Goal: Use online tool/utility: Utilize a website feature to perform a specific function

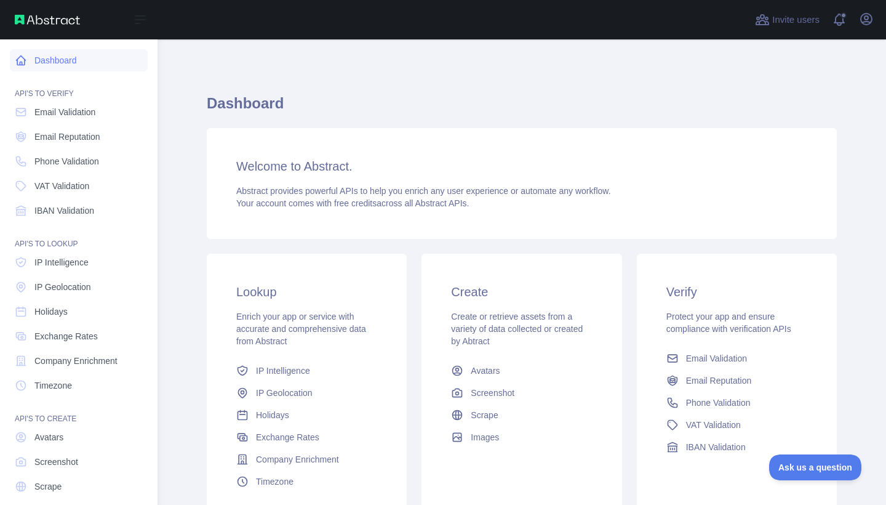
click at [66, 63] on link "Dashboard" at bounding box center [79, 60] width 138 height 22
click at [135, 22] on icon at bounding box center [140, 19] width 15 height 15
click at [142, 23] on icon at bounding box center [140, 19] width 15 height 15
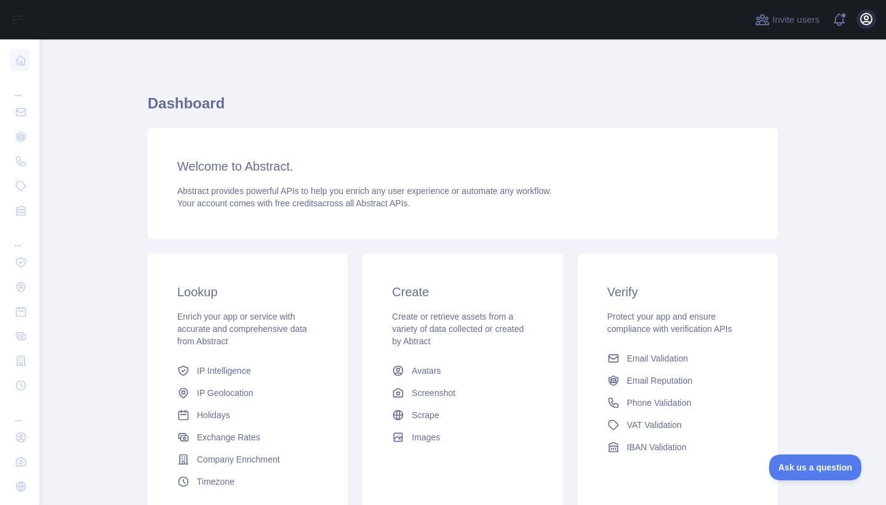
click at [872, 22] on icon "button" at bounding box center [866, 19] width 11 height 11
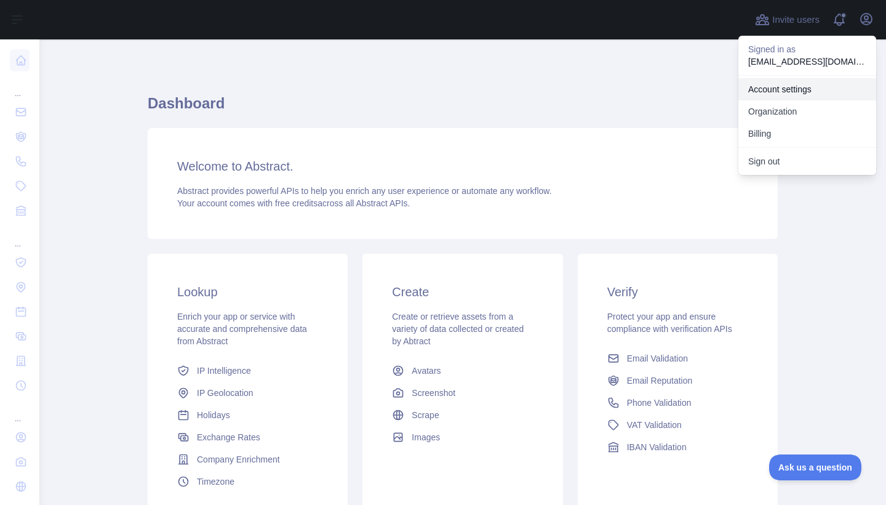
click at [776, 90] on link "Account settings" at bounding box center [807, 89] width 138 height 22
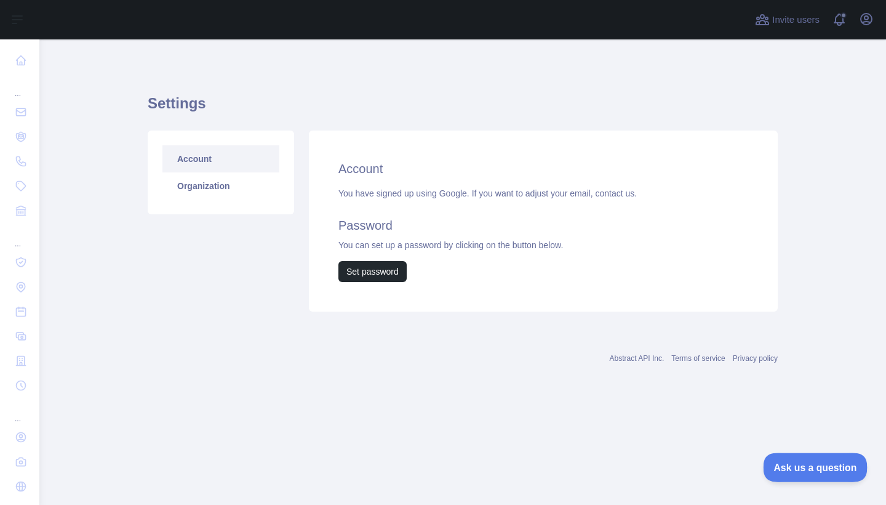
click at [799, 465] on span "Ask us a question" at bounding box center [809, 465] width 92 height 9
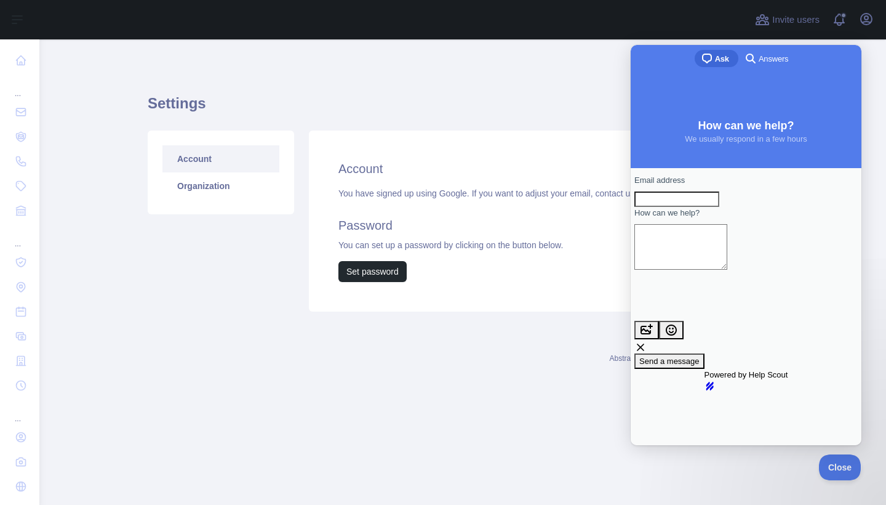
click at [519, 434] on main "Settings Account Organization Account You have signed up using Google. If you w…" at bounding box center [462, 271] width 847 height 465
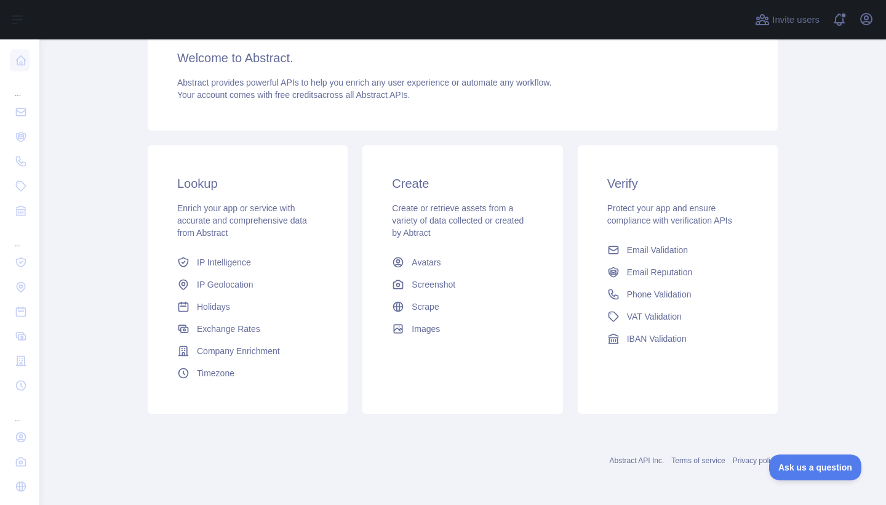
scroll to position [108, 0]
click at [215, 370] on span "Timezone" at bounding box center [216, 373] width 38 height 12
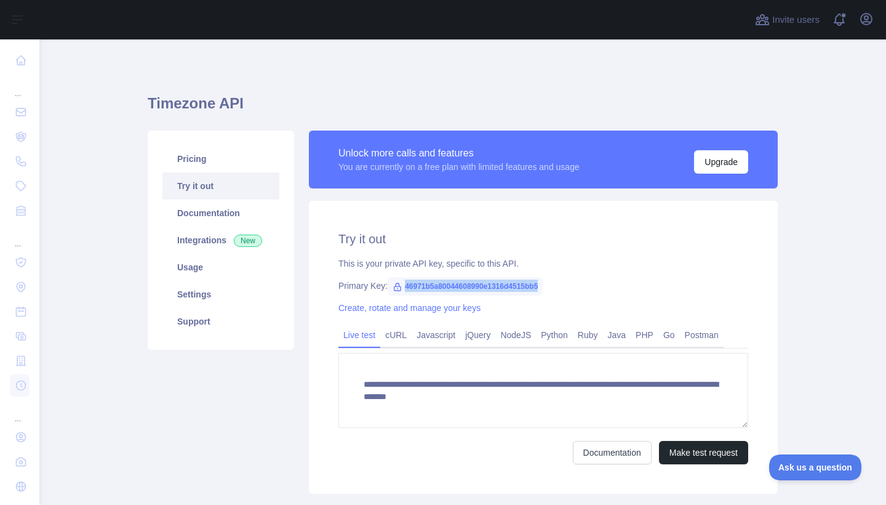
drag, startPoint x: 559, startPoint y: 286, endPoint x: 406, endPoint y: 292, distance: 153.3
click at [405, 292] on span "46971b5a80044608990e1316d4515bb5" at bounding box center [465, 286] width 155 height 18
copy div "46971b5a80044608990e1316d4515bb5"
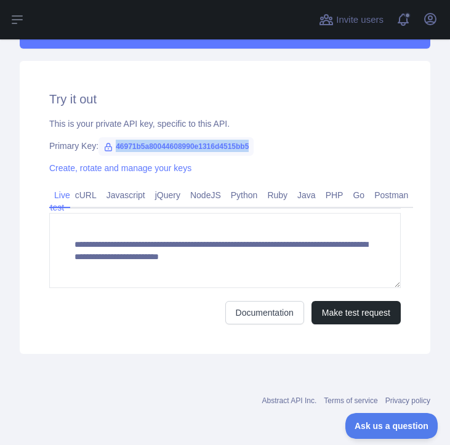
click at [254, 147] on span "46971b5a80044608990e1316d4515bb5" at bounding box center [175, 146] width 155 height 18
drag, startPoint x: 270, startPoint y: 146, endPoint x: 118, endPoint y: 153, distance: 152.7
click at [118, 153] on span "46971b5a80044608990e1316d4515bb5" at bounding box center [175, 146] width 155 height 18
copy div "46971b5a80044608990e1316d4515bb5"
